Goal: Task Accomplishment & Management: Use online tool/utility

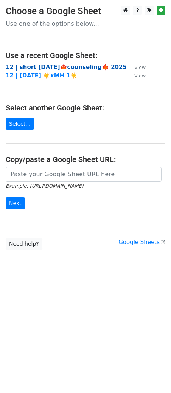
click at [53, 68] on strong "12 | short [DATE]🍁counseling🍁 2025" at bounding box center [66, 67] width 121 height 7
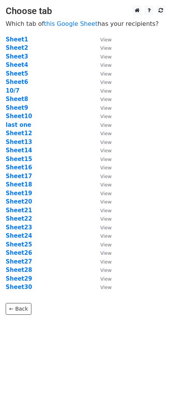
click at [20, 120] on td "Sheet10" at bounding box center [49, 116] width 87 height 9
click at [20, 123] on strong "last one" at bounding box center [19, 124] width 26 height 7
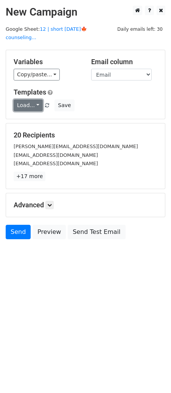
click at [31, 101] on link "Load..." at bounding box center [28, 105] width 29 height 12
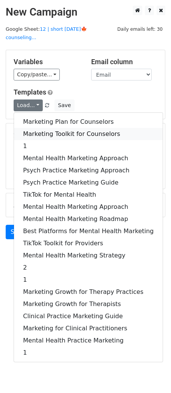
click at [46, 128] on link "Marketing Toolkit for Counselors" at bounding box center [88, 134] width 149 height 12
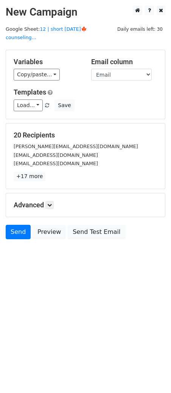
click at [53, 200] on div "Advanced Tracking Track Opens UTM Codes Track Clicks Filters Only include sprea…" at bounding box center [85, 205] width 159 height 24
click at [52, 203] on icon at bounding box center [49, 205] width 5 height 5
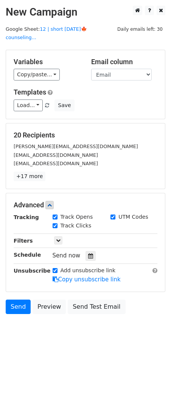
drag, startPoint x: 86, startPoint y: 235, endPoint x: 86, endPoint y: 240, distance: 5.3
click at [86, 236] on div "Only include spreadsheet rows that match the following filters:" at bounding box center [105, 240] width 117 height 9
click at [86, 251] on div at bounding box center [91, 256] width 10 height 10
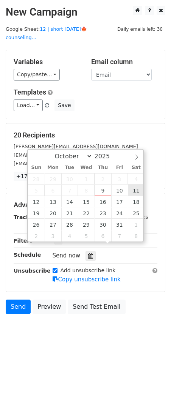
type input "2025-10-11 12:00"
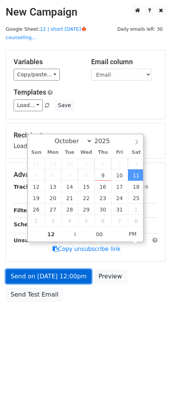
click at [79, 269] on link "Send on Oct 11 at 12:00pm" at bounding box center [49, 276] width 86 height 14
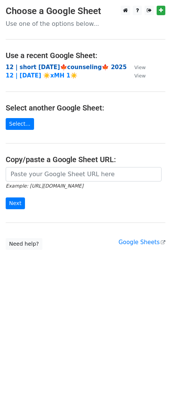
click at [47, 67] on strong "12 | short [DATE]🍁counseling🍁 2025" at bounding box center [66, 67] width 121 height 7
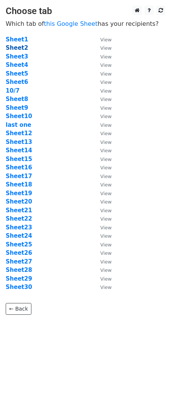
click at [17, 47] on strong "Sheet2" at bounding box center [17, 47] width 22 height 7
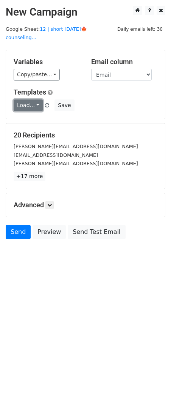
click at [24, 99] on link "Load..." at bounding box center [28, 105] width 29 height 12
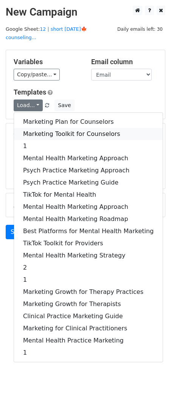
click at [52, 128] on link "Marketing Toolkit for Counselors" at bounding box center [88, 134] width 149 height 12
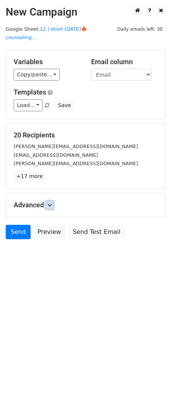
click at [50, 201] on link at bounding box center [50, 205] width 8 height 8
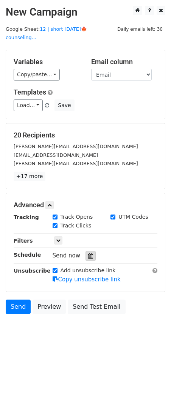
click at [88, 253] on icon at bounding box center [90, 255] width 5 height 5
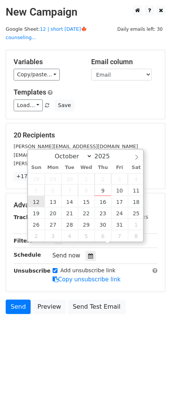
type input "2025-10-12 12:00"
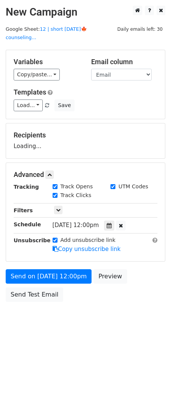
click at [45, 259] on form "Variables Copy/paste... {{Name}} {{Email}} Email column Name Email Templates Lo…" at bounding box center [86, 178] width 160 height 256
click at [44, 276] on div "Send on Oct 12 at 12:00pm Preview Send Test Email" at bounding box center [85, 287] width 171 height 36
click at [33, 274] on div "Send on Oct 12 at 12:00pm Preview Send Test Email" at bounding box center [85, 287] width 171 height 36
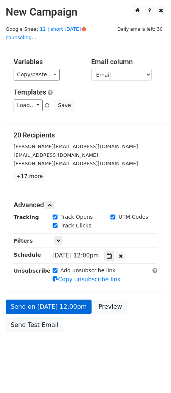
click at [38, 269] on div "Unsubscribe" at bounding box center [27, 274] width 39 height 17
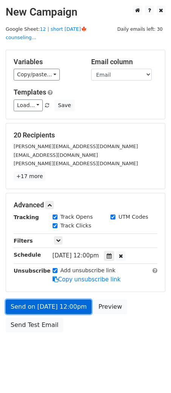
click at [31, 299] on link "Send on Oct 12 at 12:00pm" at bounding box center [49, 306] width 86 height 14
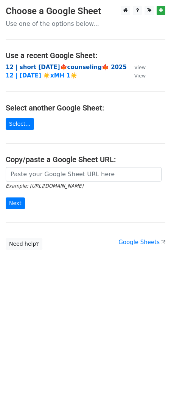
click at [54, 68] on strong "12 | short OCT 7🍁counseling🍁 2025" at bounding box center [66, 67] width 121 height 7
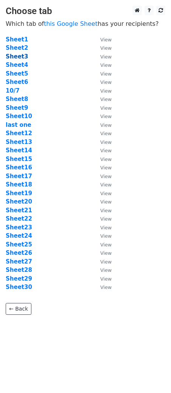
click at [19, 59] on strong "Sheet3" at bounding box center [17, 56] width 22 height 7
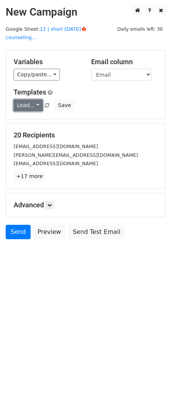
click at [29, 99] on link "Load..." at bounding box center [28, 105] width 29 height 12
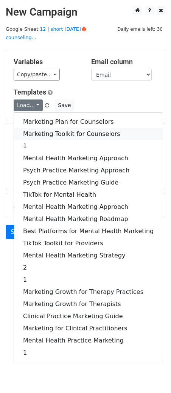
click at [57, 128] on link "Marketing Toolkit for Counselors" at bounding box center [88, 134] width 149 height 12
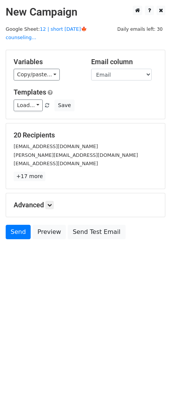
click at [54, 201] on div "Advanced Tracking Track Opens UTM Codes Track Clicks Filters Only include sprea…" at bounding box center [85, 205] width 159 height 24
click at [51, 203] on icon at bounding box center [49, 205] width 5 height 5
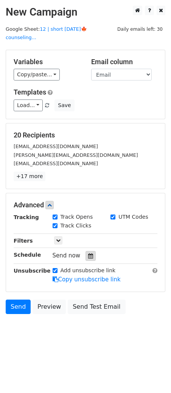
click at [88, 253] on icon at bounding box center [90, 255] width 5 height 5
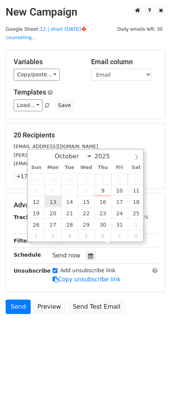
type input "2025-10-13 12:00"
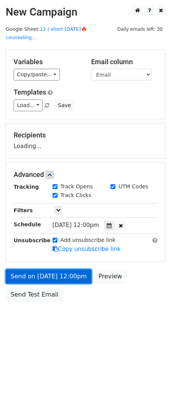
click at [57, 269] on link "Send on Oct 13 at 12:00pm" at bounding box center [49, 276] width 86 height 14
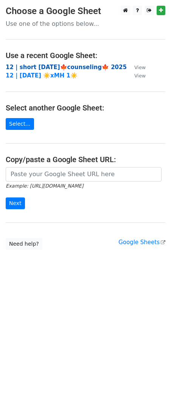
click at [54, 70] on strong "12 | short [DATE]🍁counseling🍁 2025" at bounding box center [66, 67] width 121 height 7
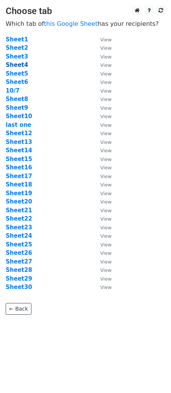
click at [16, 66] on strong "Sheet4" at bounding box center [17, 64] width 22 height 7
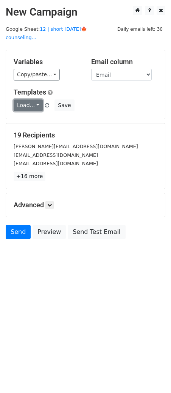
click at [23, 99] on link "Load..." at bounding box center [28, 105] width 29 height 12
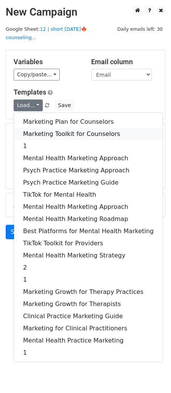
click at [50, 128] on link "Marketing Toolkit for Counselors" at bounding box center [88, 134] width 149 height 12
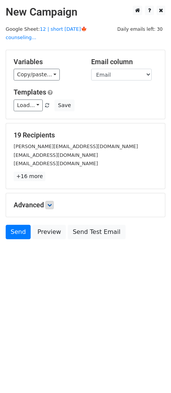
drag, startPoint x: 54, startPoint y: 202, endPoint x: 54, endPoint y: 198, distance: 4.2
click at [53, 202] on div "Advanced Tracking Track Opens UTM Codes Track Clicks Filters Only include sprea…" at bounding box center [85, 205] width 159 height 24
click at [54, 201] on link at bounding box center [50, 205] width 8 height 8
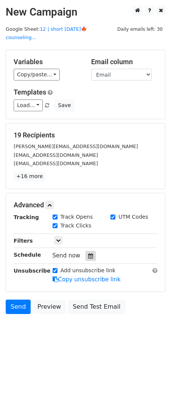
click at [88, 253] on icon at bounding box center [90, 255] width 5 height 5
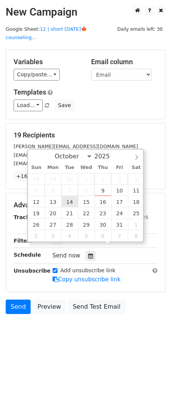
type input "2025-10-14 12:00"
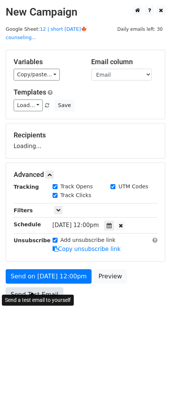
click at [50, 287] on link "Send Test Email" at bounding box center [35, 294] width 58 height 14
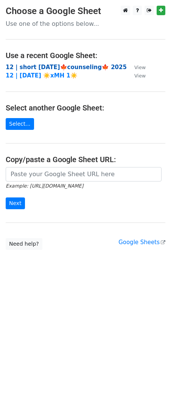
click at [64, 68] on strong "12 | short OCT 7🍁counseling🍁 2025" at bounding box center [66, 67] width 121 height 7
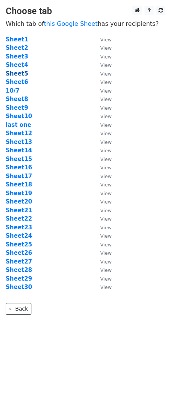
click at [20, 75] on strong "Sheet5" at bounding box center [17, 73] width 22 height 7
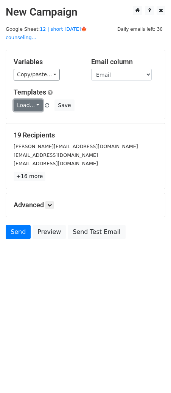
click at [25, 99] on link "Load..." at bounding box center [28, 105] width 29 height 12
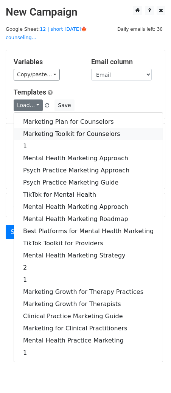
click at [47, 128] on link "Marketing Toolkit for Counselors" at bounding box center [88, 134] width 149 height 12
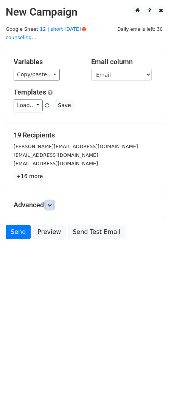
click at [51, 201] on link at bounding box center [50, 205] width 8 height 8
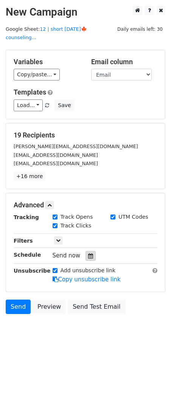
click at [88, 253] on icon at bounding box center [90, 255] width 5 height 5
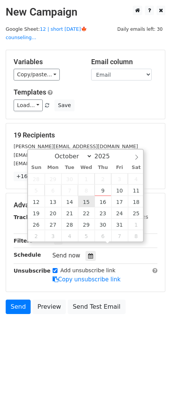
type input "[DATE] 12:00"
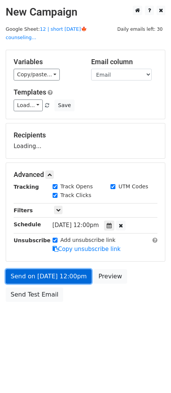
click at [64, 270] on link "Send on [DATE] 12:00pm" at bounding box center [49, 276] width 86 height 14
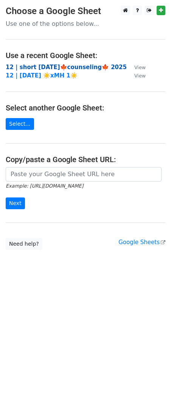
click at [42, 66] on strong "12 | short [DATE]🍁counseling🍁 2025" at bounding box center [66, 67] width 121 height 7
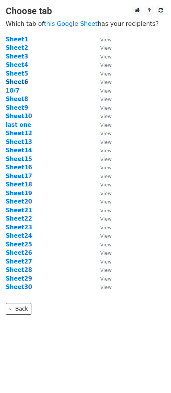
click at [23, 82] on strong "Sheet6" at bounding box center [17, 82] width 22 height 7
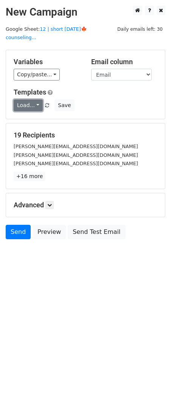
click at [27, 99] on link "Load..." at bounding box center [28, 105] width 29 height 12
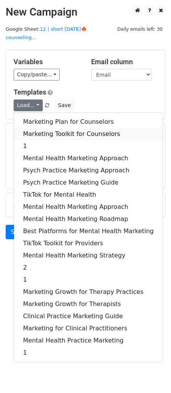
click at [64, 128] on link "Marketing Toolkit for Counselors" at bounding box center [88, 134] width 149 height 12
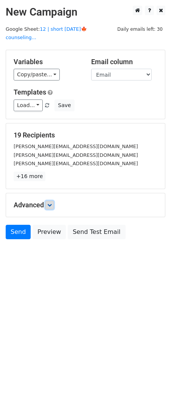
click at [51, 201] on link at bounding box center [50, 205] width 8 height 8
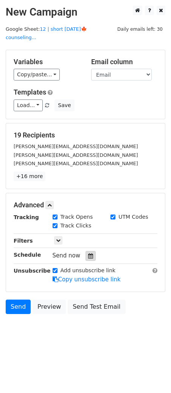
click at [91, 251] on div at bounding box center [91, 256] width 10 height 10
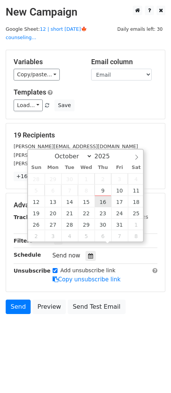
type input "[DATE] 12:00"
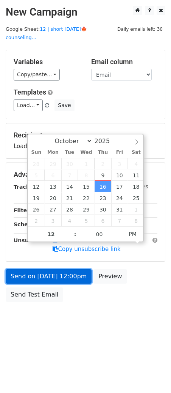
click at [72, 269] on link "Send on [DATE] 12:00pm" at bounding box center [49, 276] width 86 height 14
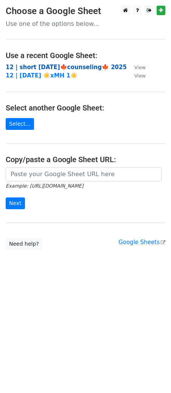
click at [72, 66] on strong "12 | short [DATE]🍁counseling🍁 2025" at bounding box center [66, 67] width 121 height 7
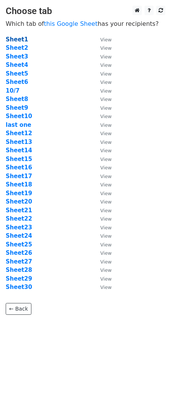
click at [21, 39] on strong "Sheet1" at bounding box center [17, 39] width 22 height 7
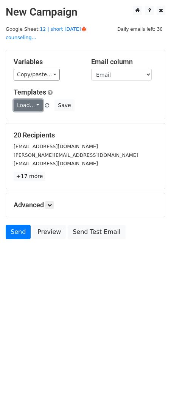
click at [28, 99] on link "Load..." at bounding box center [28, 105] width 29 height 12
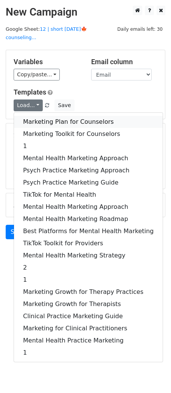
click at [57, 116] on link "Marketing Plan for Counselors" at bounding box center [88, 122] width 149 height 12
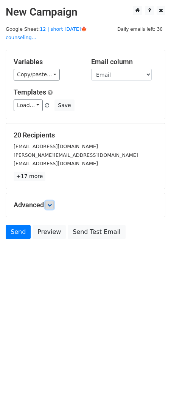
click at [50, 203] on icon at bounding box center [49, 205] width 5 height 5
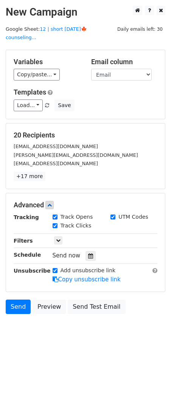
click at [89, 252] on div "Tracking Track Opens UTM Codes Track Clicks Filters Only include spreadsheet ro…" at bounding box center [86, 248] width 144 height 71
click at [88, 253] on icon at bounding box center [90, 255] width 5 height 5
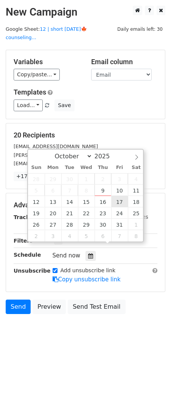
type input "[DATE] 12:00"
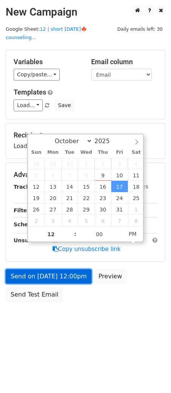
click at [80, 269] on link "Send on [DATE] 12:00pm" at bounding box center [49, 276] width 86 height 14
